Goal: Information Seeking & Learning: Learn about a topic

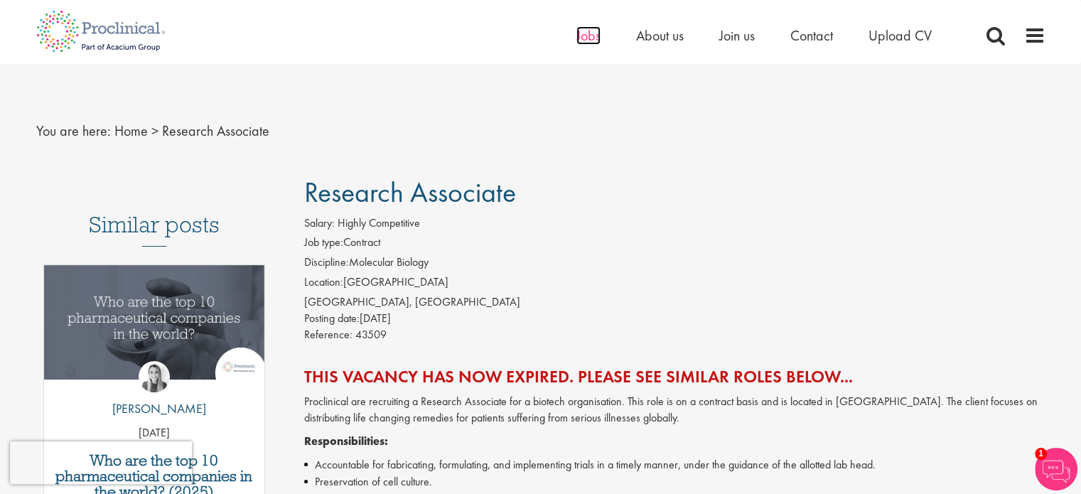
click at [577, 31] on span "Jobs" at bounding box center [588, 35] width 24 height 18
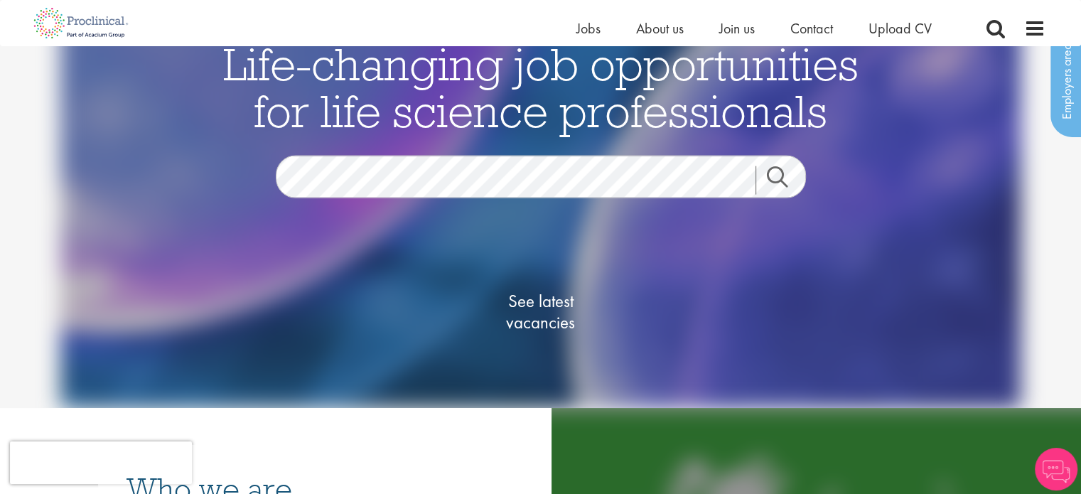
scroll to position [59, 0]
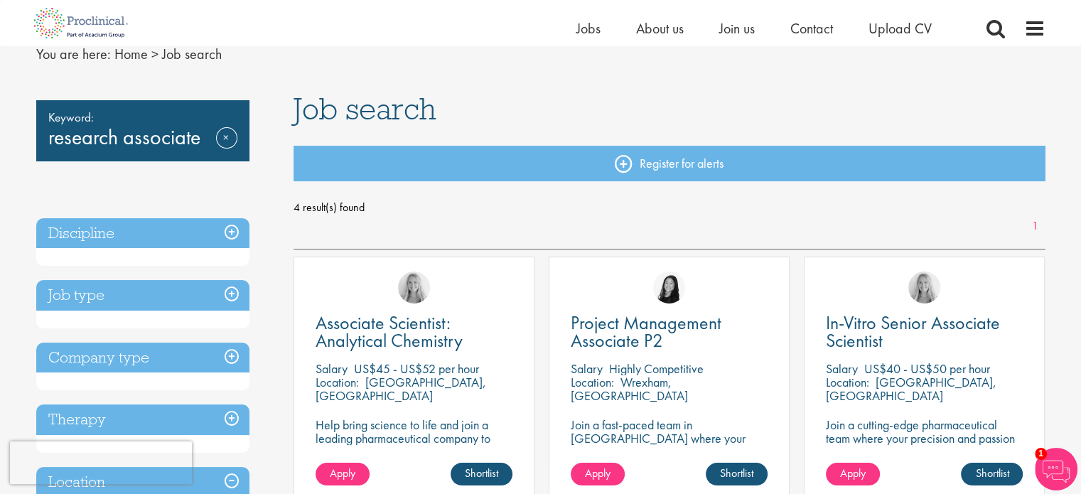
scroll to position [58, 0]
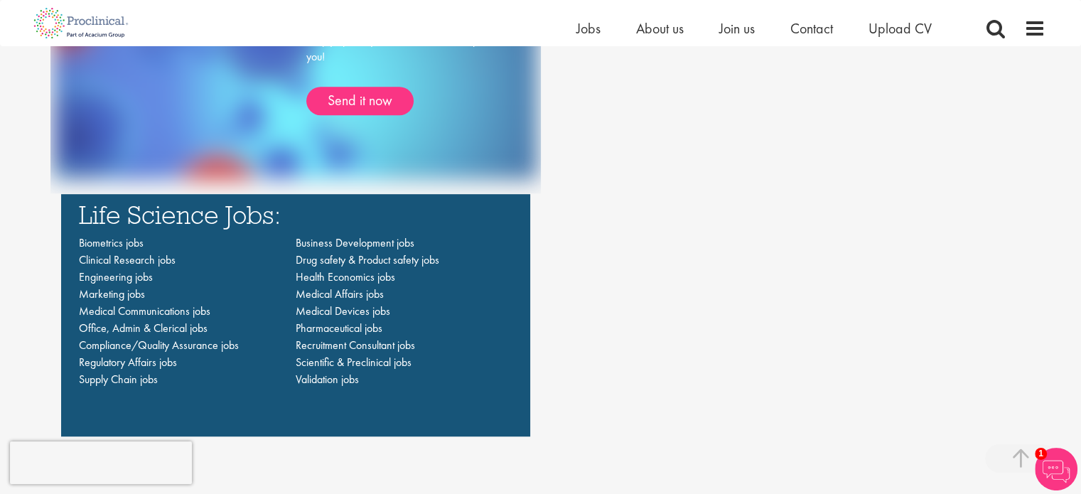
scroll to position [949, 0]
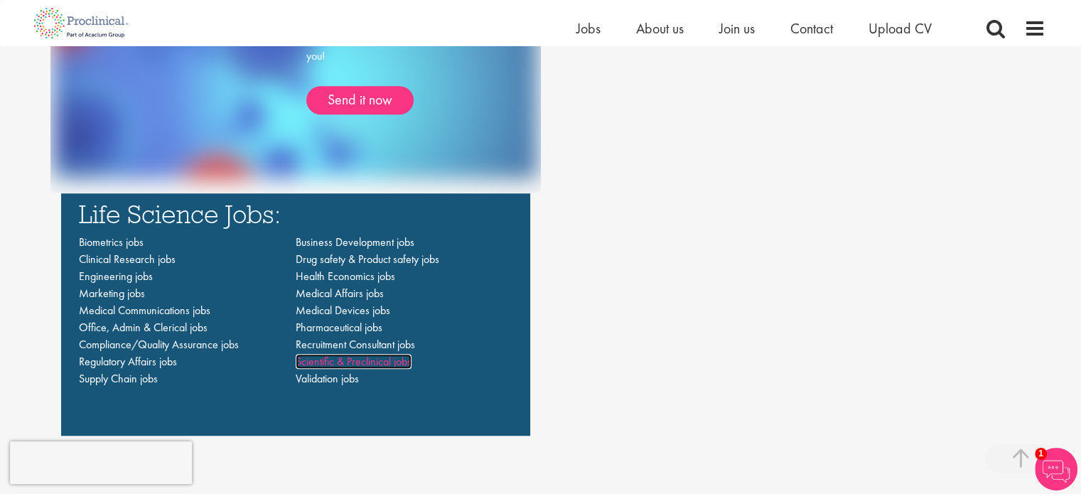
click at [355, 365] on span "Scientific & Preclinical jobs" at bounding box center [354, 361] width 116 height 15
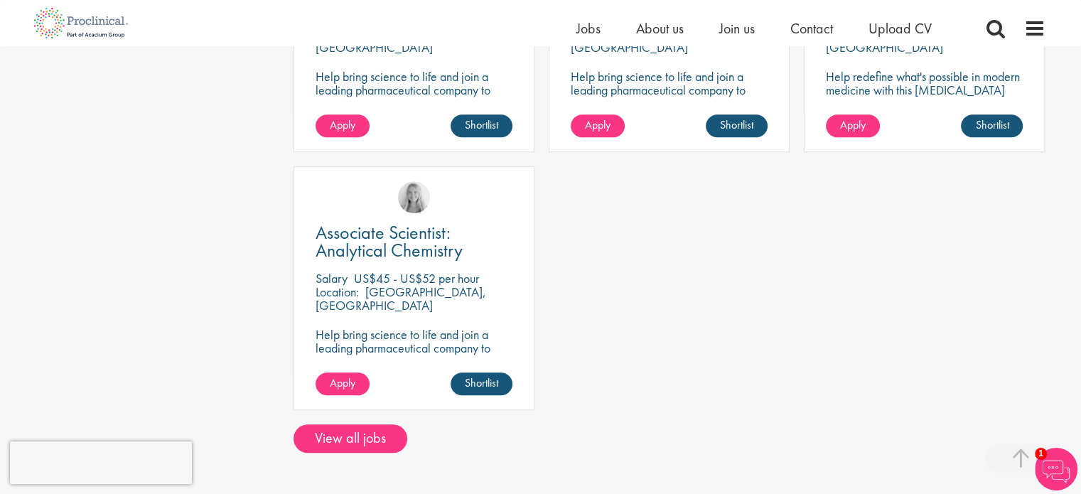
scroll to position [954, 0]
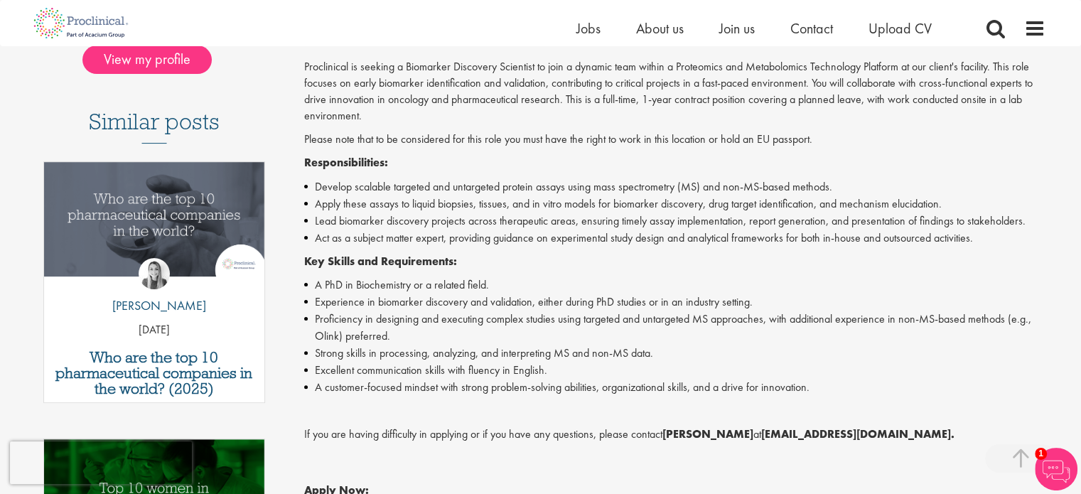
scroll to position [549, 0]
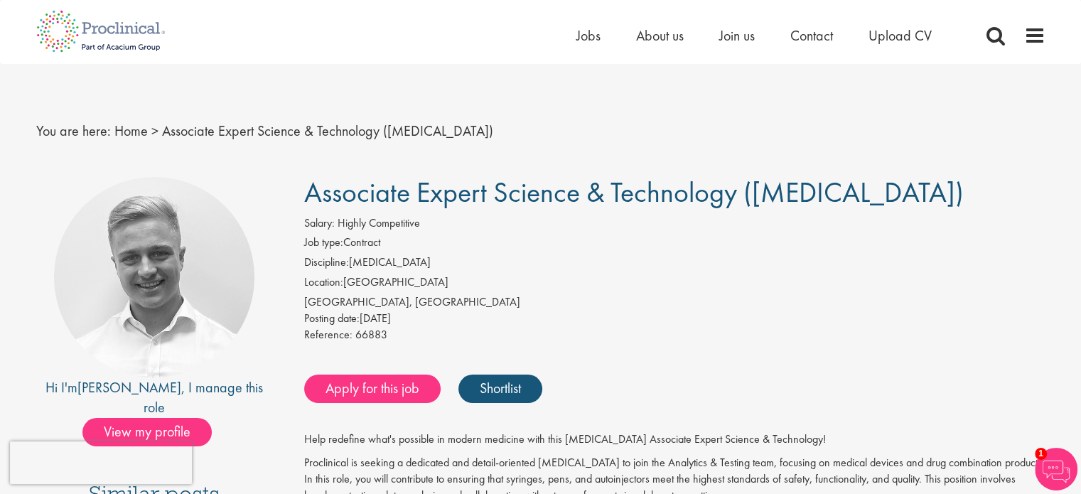
click at [414, 186] on span "Associate Expert Science & Technology ([MEDICAL_DATA])" at bounding box center [633, 192] width 659 height 36
drag, startPoint x: 307, startPoint y: 195, endPoint x: 939, endPoint y: 193, distance: 631.7
click at [939, 193] on h1 "Associate Expert Science & Technology ([MEDICAL_DATA])" at bounding box center [674, 192] width 741 height 31
copy span "Associate Expert Science & Technology ([MEDICAL_DATA])"
